Goal: Use online tool/utility: Use online tool/utility

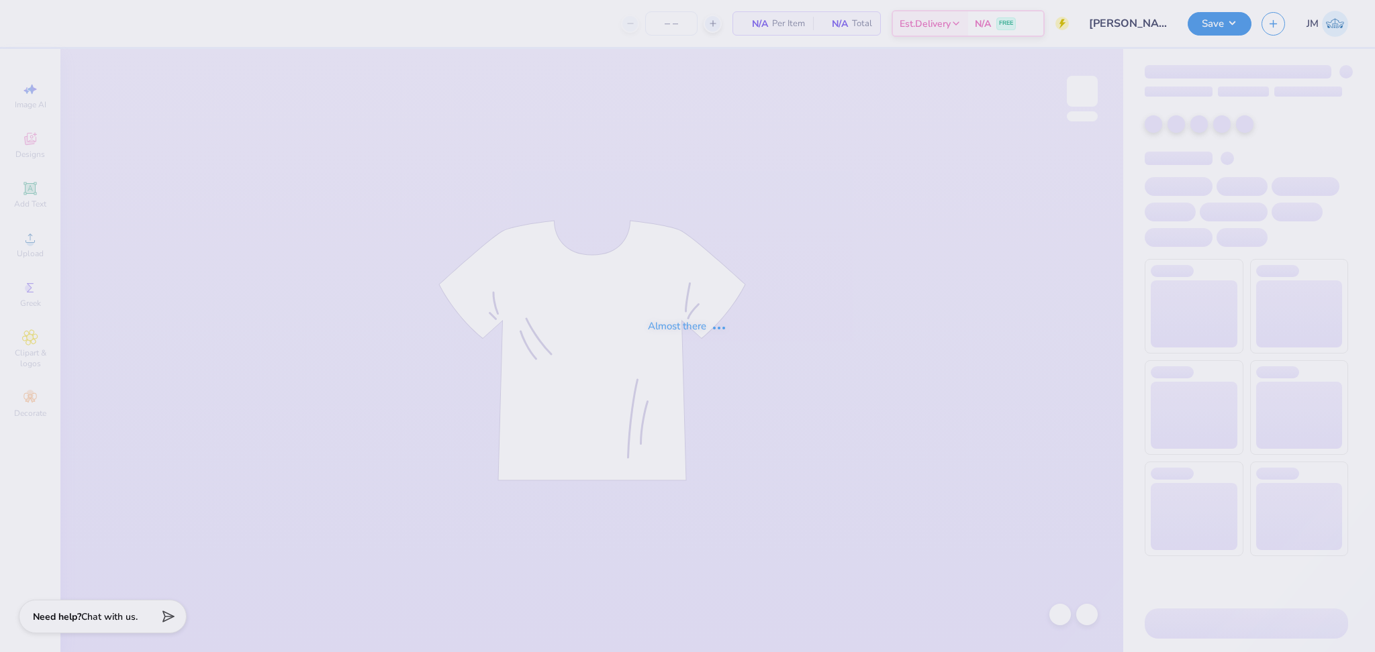
type input "24"
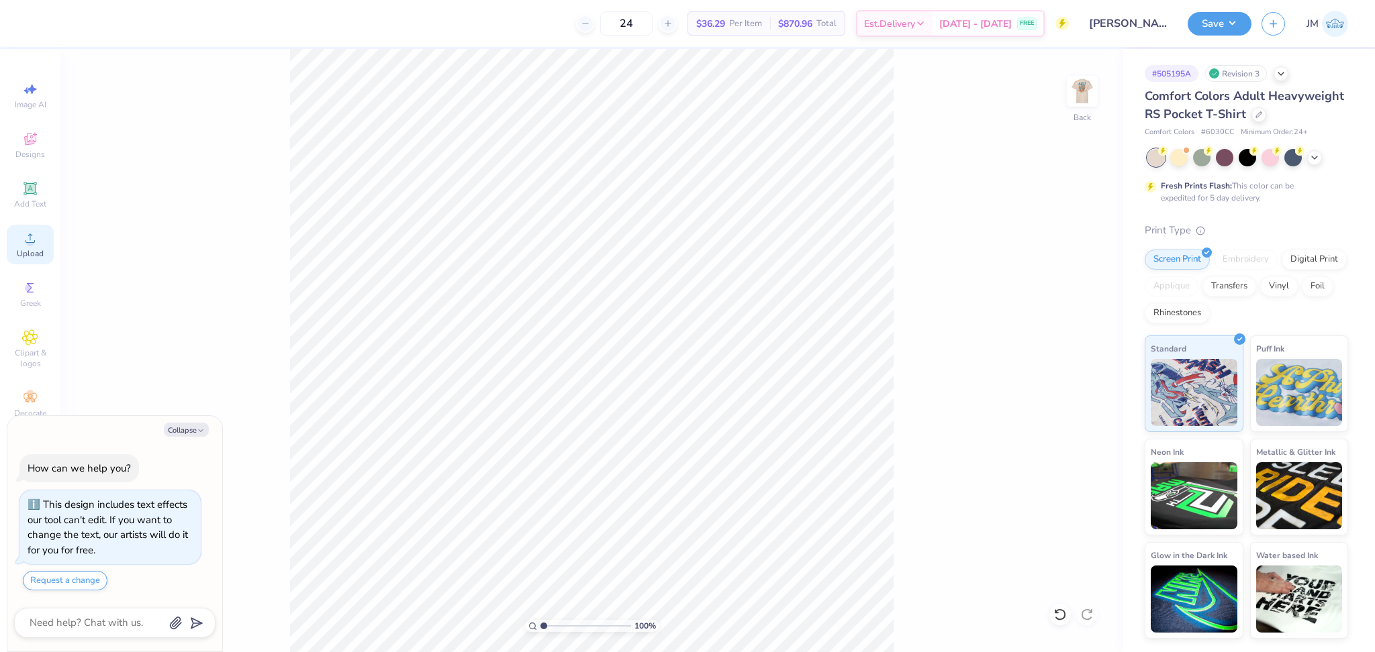
click at [32, 248] on span "Upload" at bounding box center [30, 253] width 27 height 11
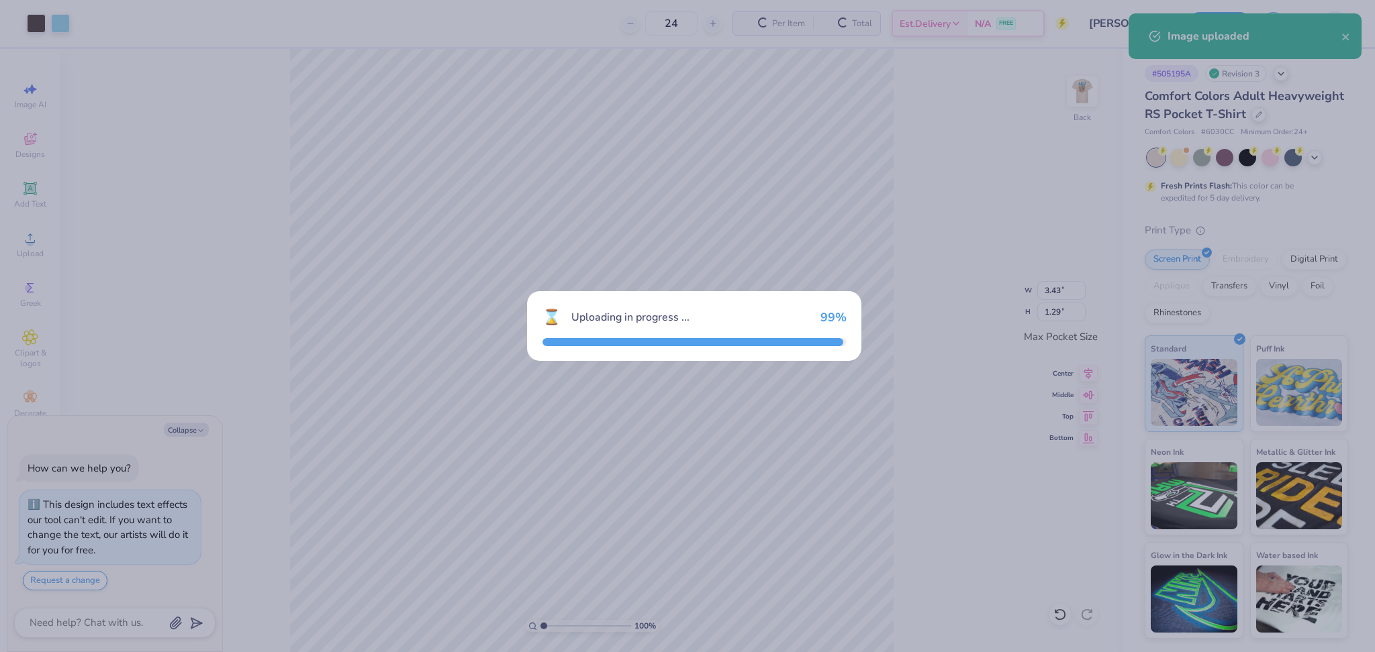
type textarea "x"
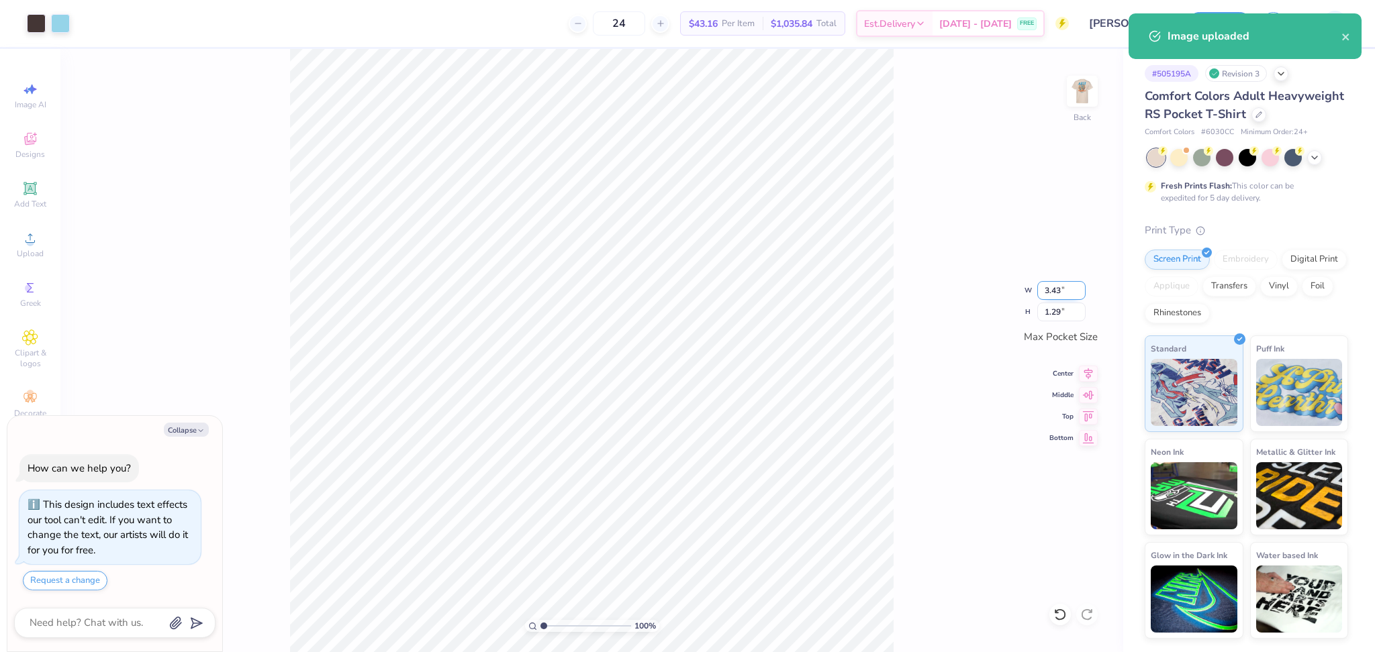
click at [1051, 297] on input "3.43" at bounding box center [1061, 290] width 48 height 19
type input "3.50"
type textarea "x"
type input "1.31"
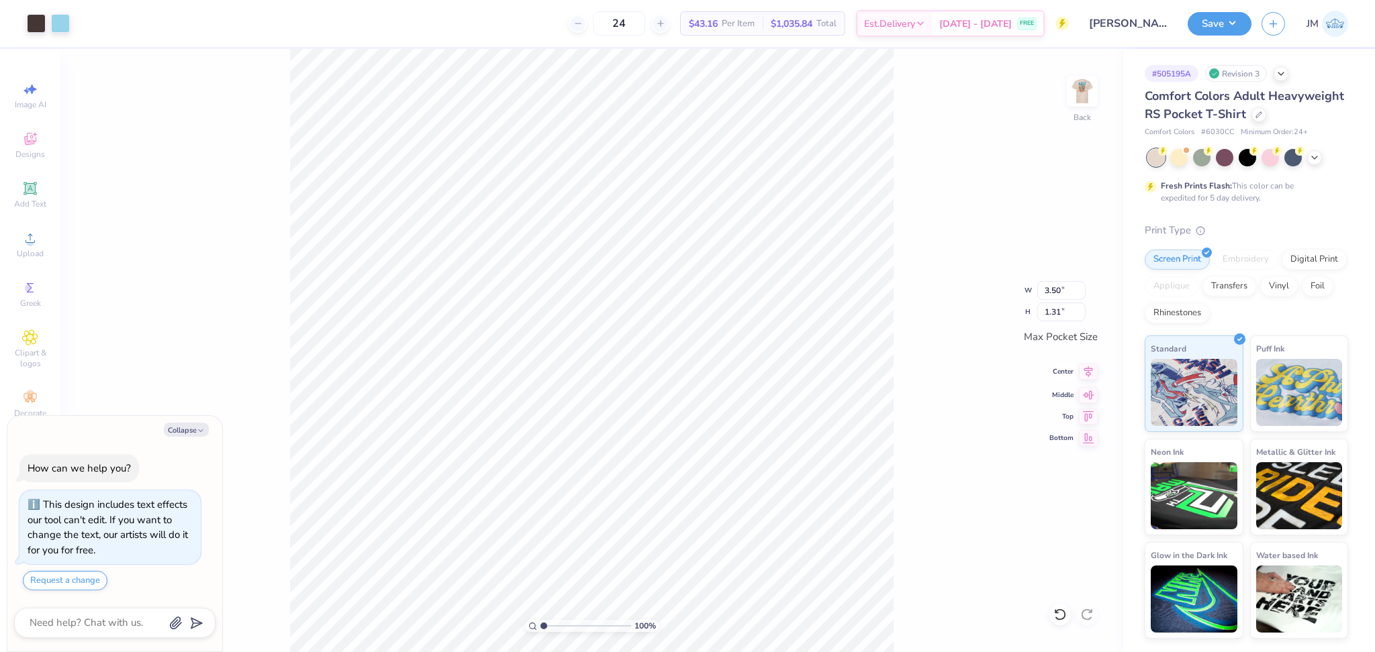
click at [1087, 375] on icon at bounding box center [1088, 372] width 19 height 16
click at [1091, 399] on icon at bounding box center [1088, 393] width 19 height 16
click at [1086, 97] on img at bounding box center [1082, 91] width 54 height 54
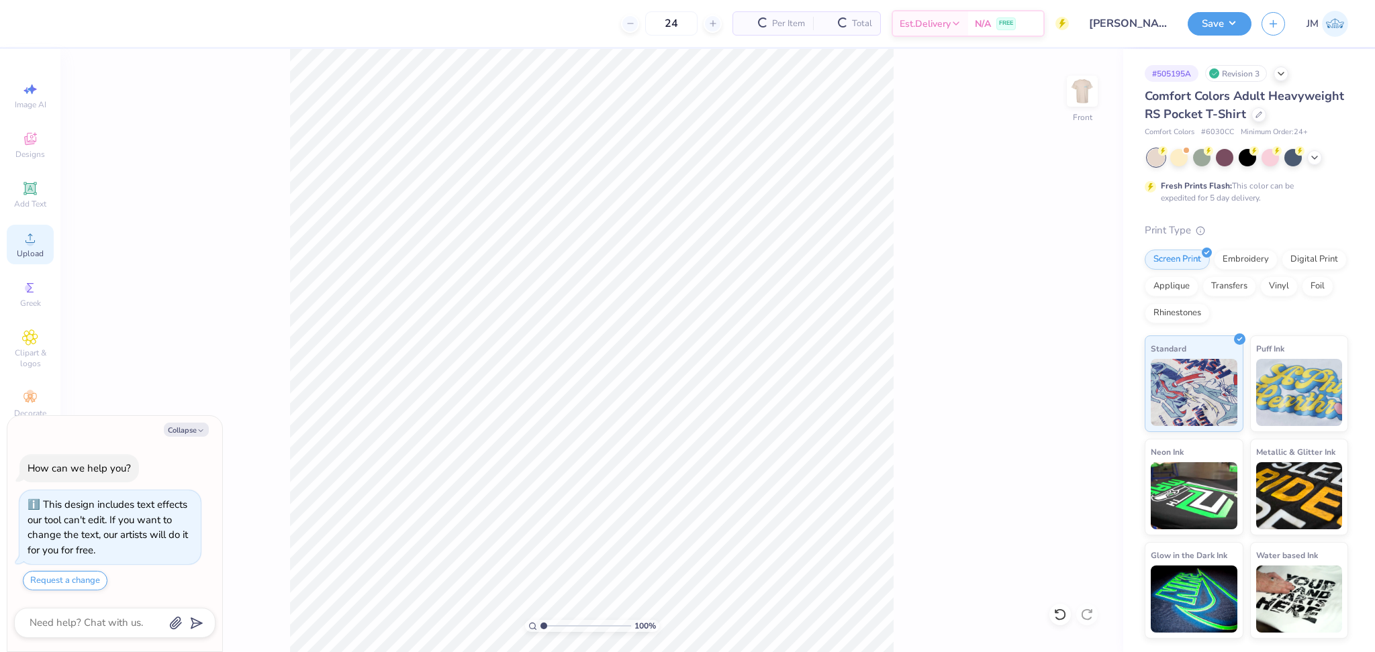
click at [26, 252] on span "Upload" at bounding box center [30, 253] width 27 height 11
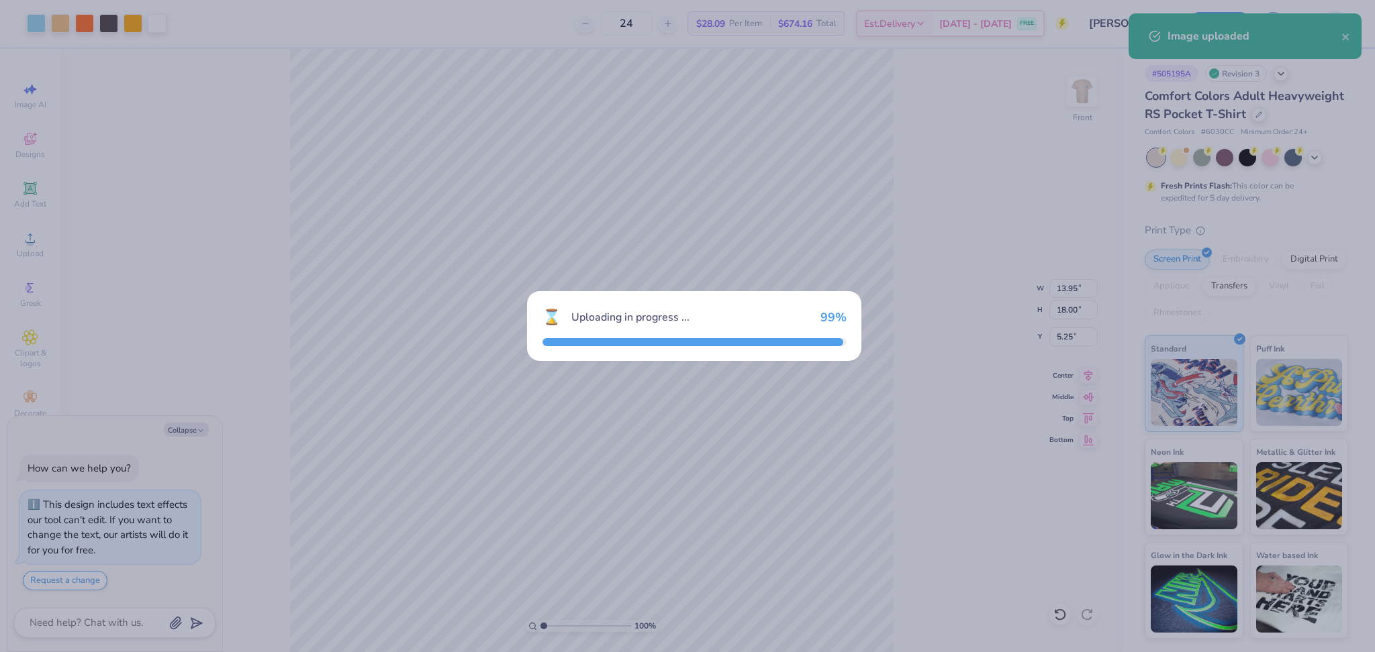
type textarea "x"
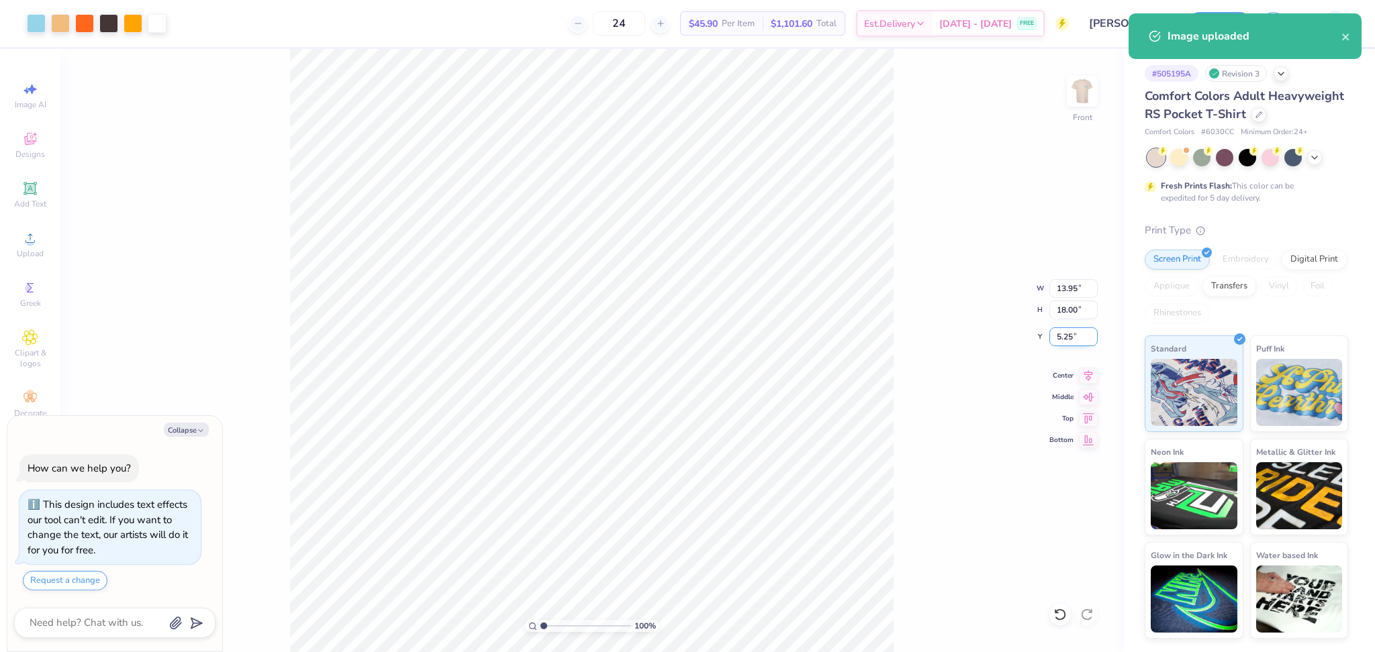
click at [1062, 336] on input "5.25" at bounding box center [1073, 337] width 48 height 19
click at [1061, 336] on input "5.25" at bounding box center [1073, 337] width 48 height 19
type input "13"
type textarea "x"
type input "10.00"
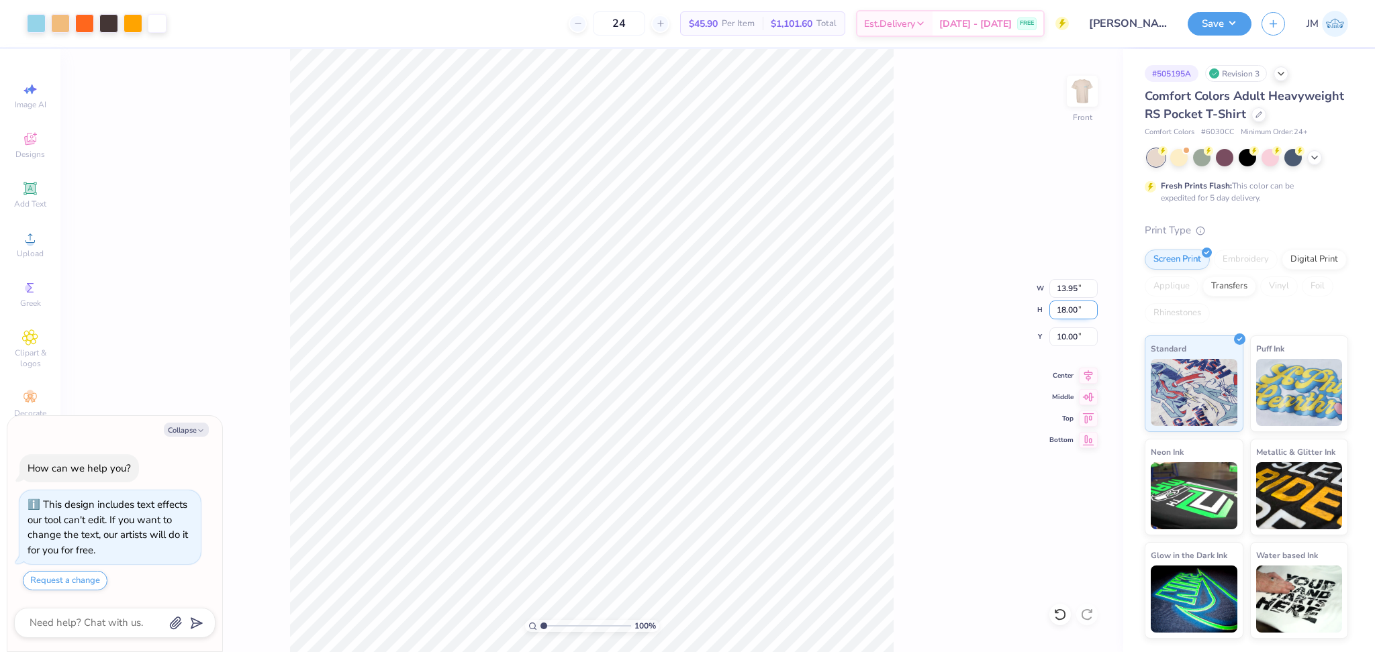
click at [1065, 309] on input "18.00" at bounding box center [1073, 310] width 48 height 19
type input "13"
type textarea "x"
type input "10.08"
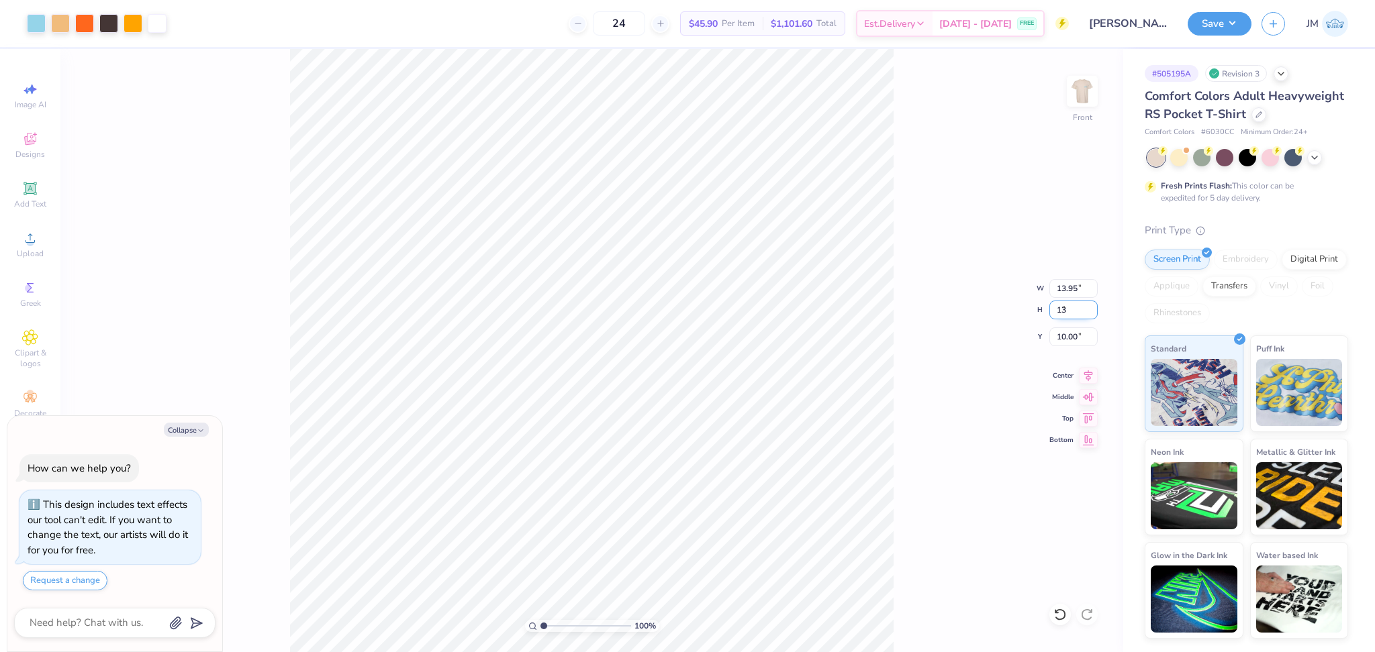
type input "13.00"
click at [1069, 340] on input "12.50" at bounding box center [1073, 337] width 48 height 19
type input "3"
type textarea "x"
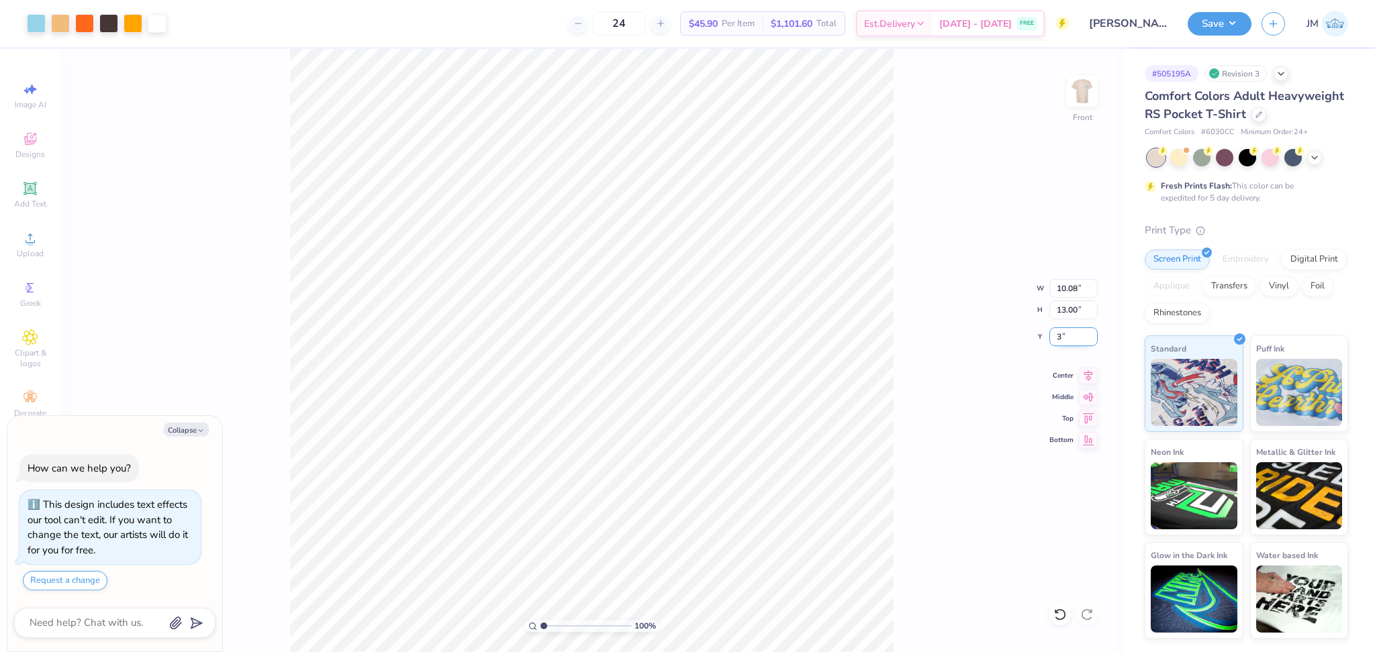
type input "3.00"
click at [1091, 377] on icon at bounding box center [1088, 374] width 19 height 16
type textarea "x"
type input "1"
drag, startPoint x: 542, startPoint y: 625, endPoint x: 517, endPoint y: 622, distance: 25.6
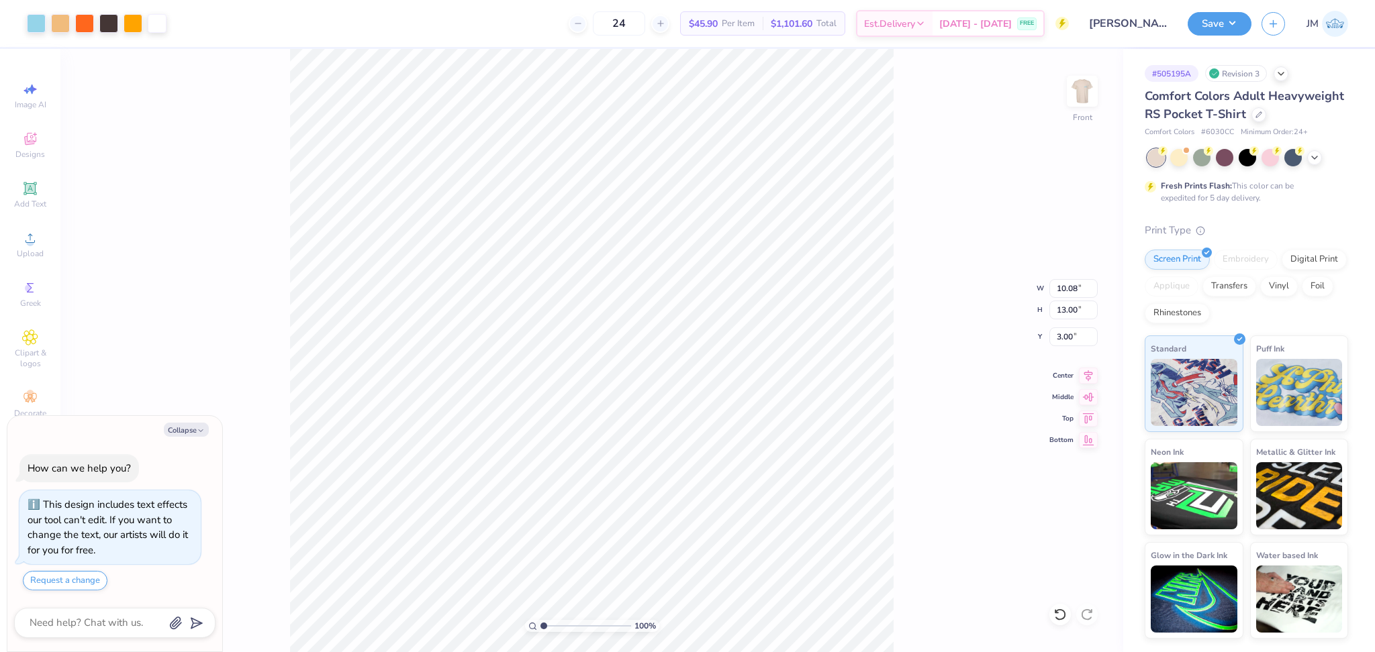
click at [540, 622] on input "range" at bounding box center [585, 626] width 91 height 12
click at [1090, 99] on img at bounding box center [1082, 91] width 54 height 54
click at [1089, 101] on img at bounding box center [1082, 91] width 54 height 54
click at [1083, 382] on icon at bounding box center [1088, 374] width 19 height 16
click at [908, 373] on div "100 % Front W 10.08 10.08 " H 13.00 13.00 " Y 3.00 3.00 " Center Middle Top Bot…" at bounding box center [591, 350] width 1063 height 603
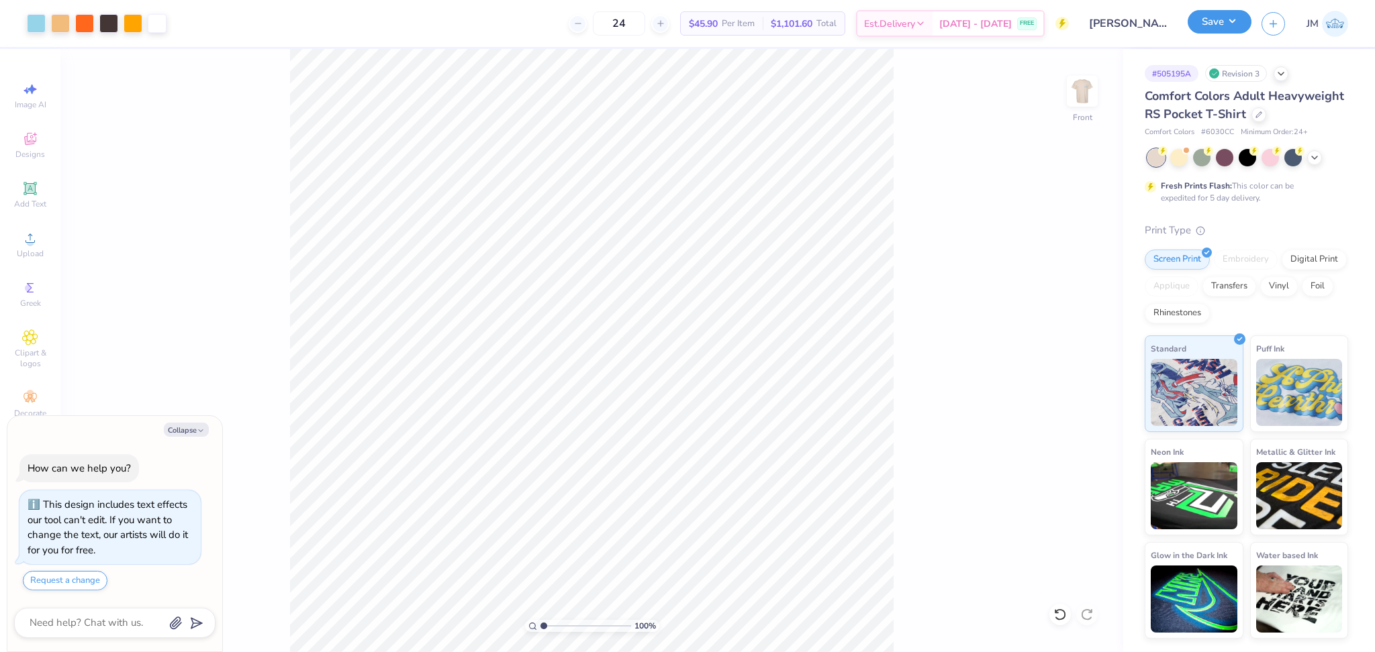
click at [1229, 22] on button "Save" at bounding box center [1219, 21] width 64 height 23
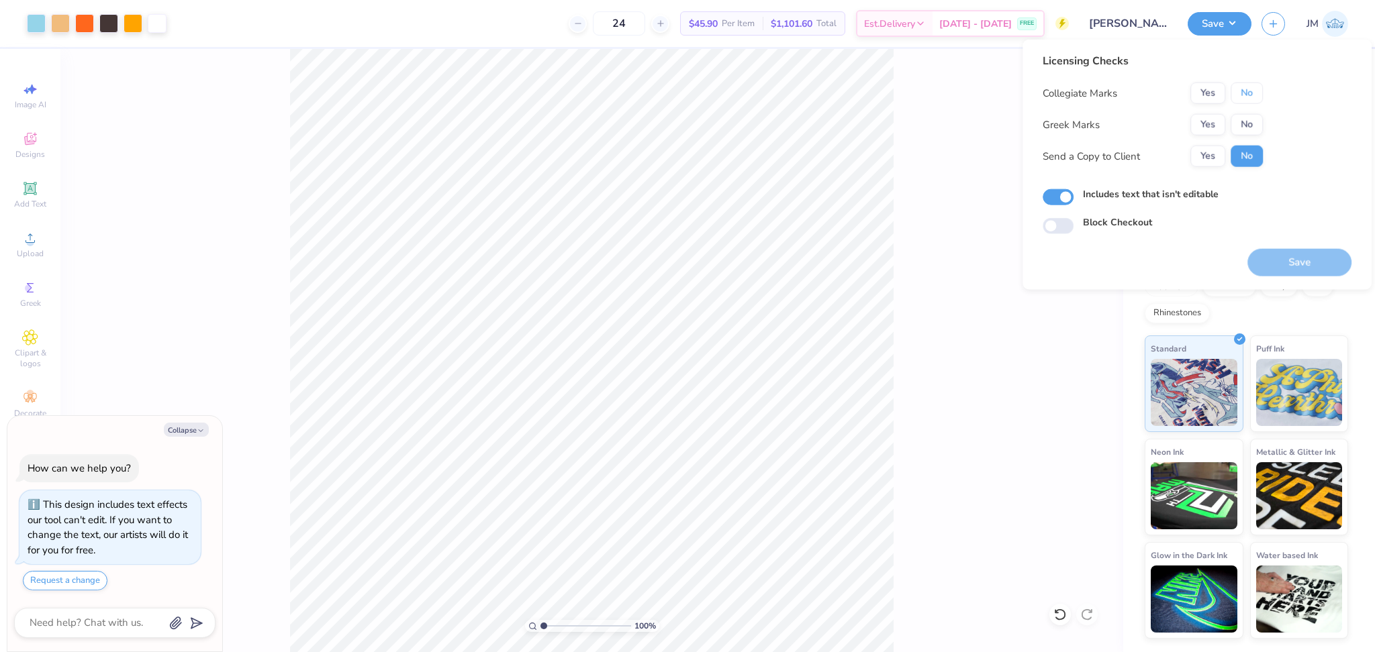
click at [1248, 93] on button "No" at bounding box center [1246, 93] width 32 height 21
click at [1204, 117] on button "Yes" at bounding box center [1207, 124] width 35 height 21
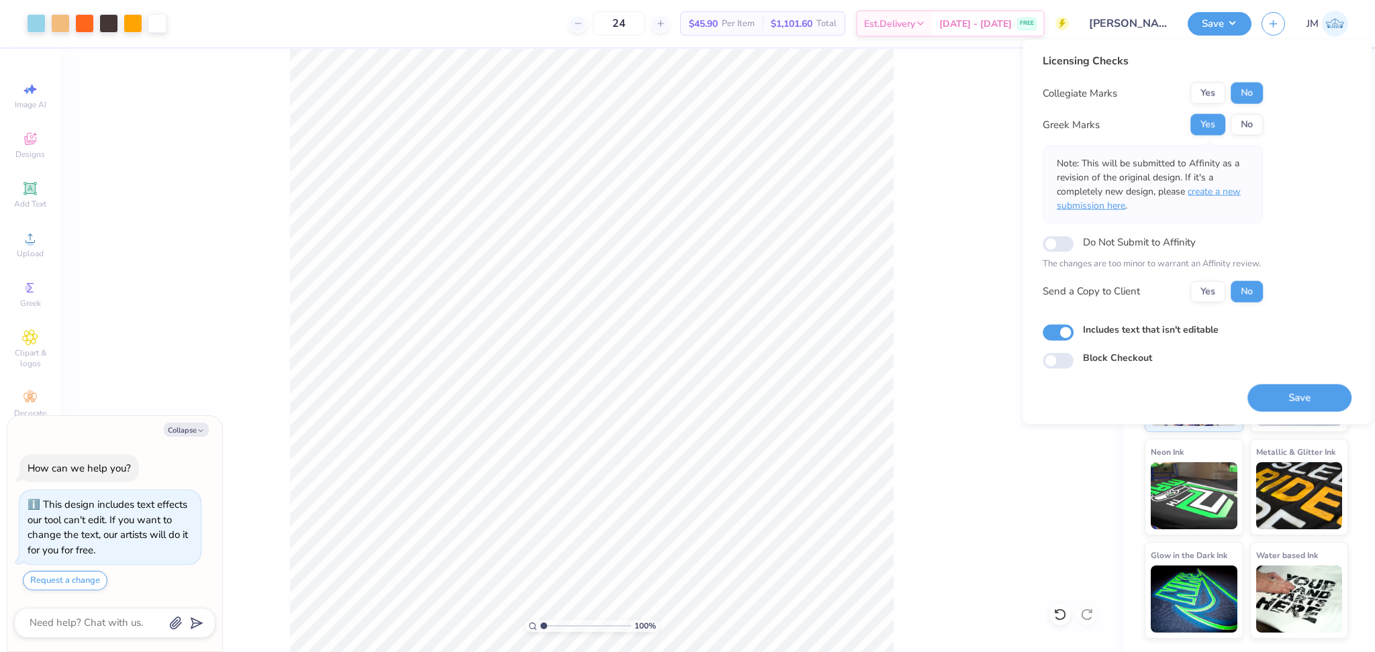
click at [1226, 193] on span "create a new submission here" at bounding box center [1149, 198] width 184 height 27
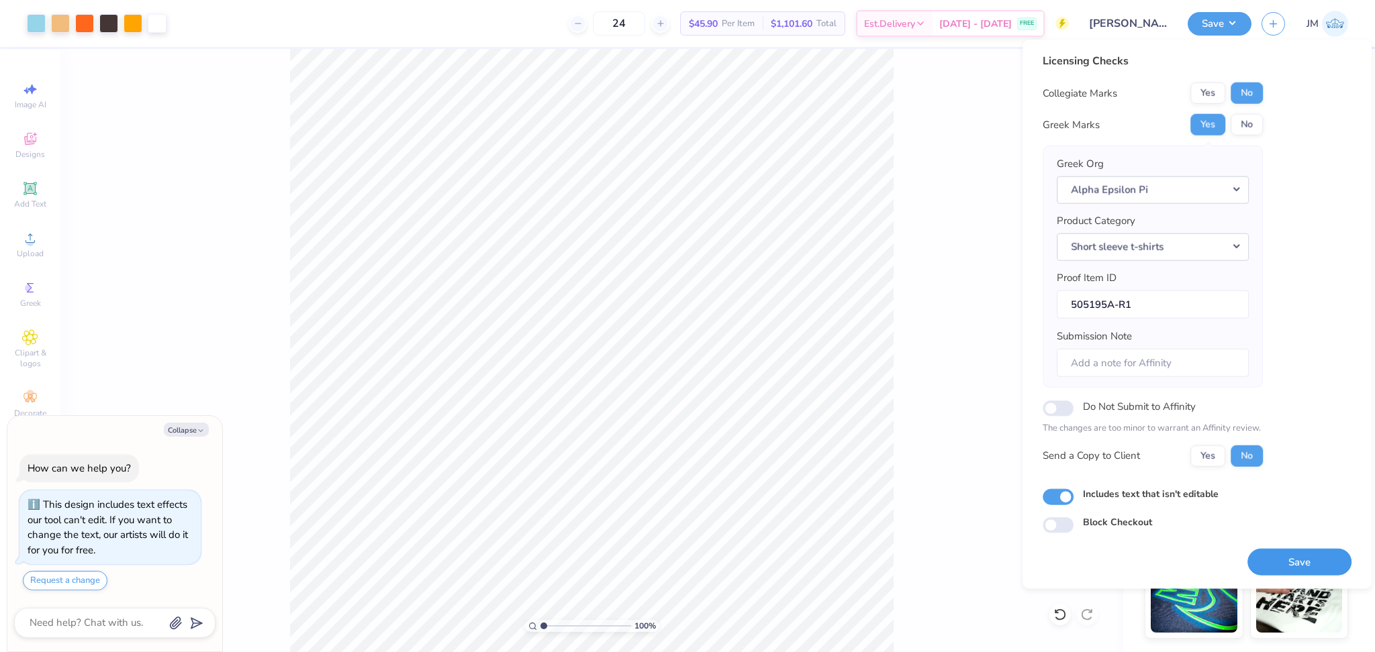
click at [1302, 569] on button "Save" at bounding box center [1299, 562] width 104 height 28
type textarea "x"
